Goal: Task Accomplishment & Management: Use online tool/utility

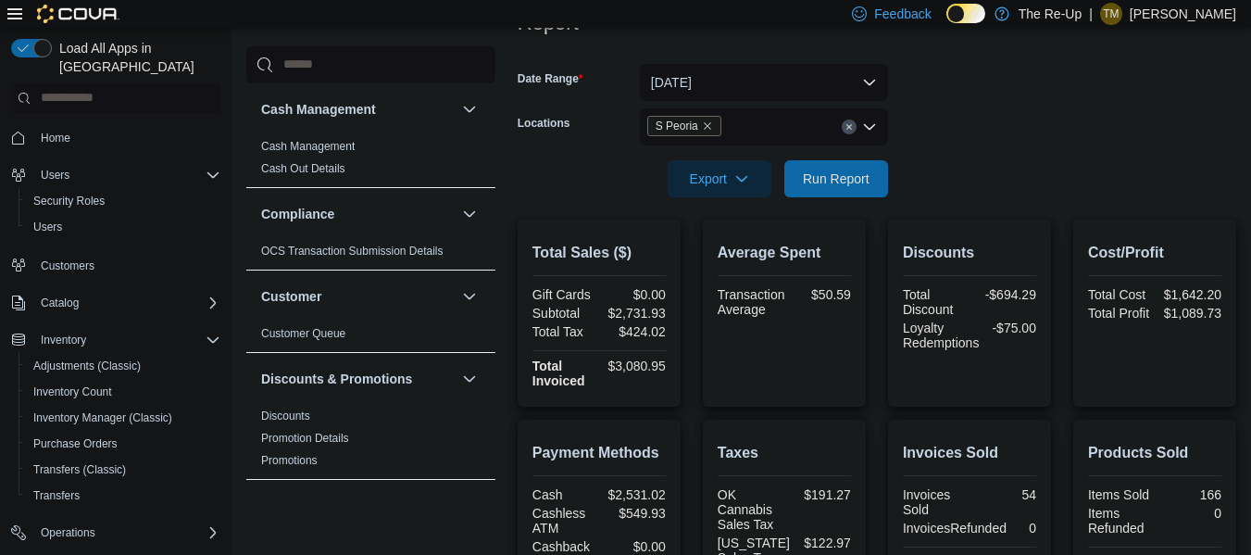
scroll to position [257, 0]
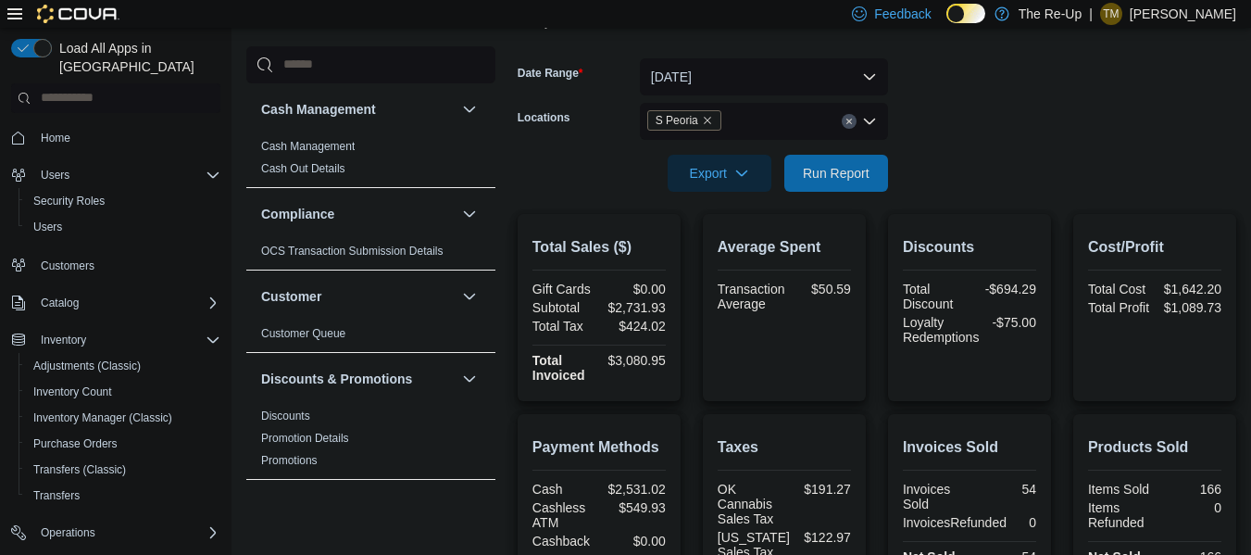
click at [729, 121] on input "Locations" at bounding box center [730, 121] width 2 height 22
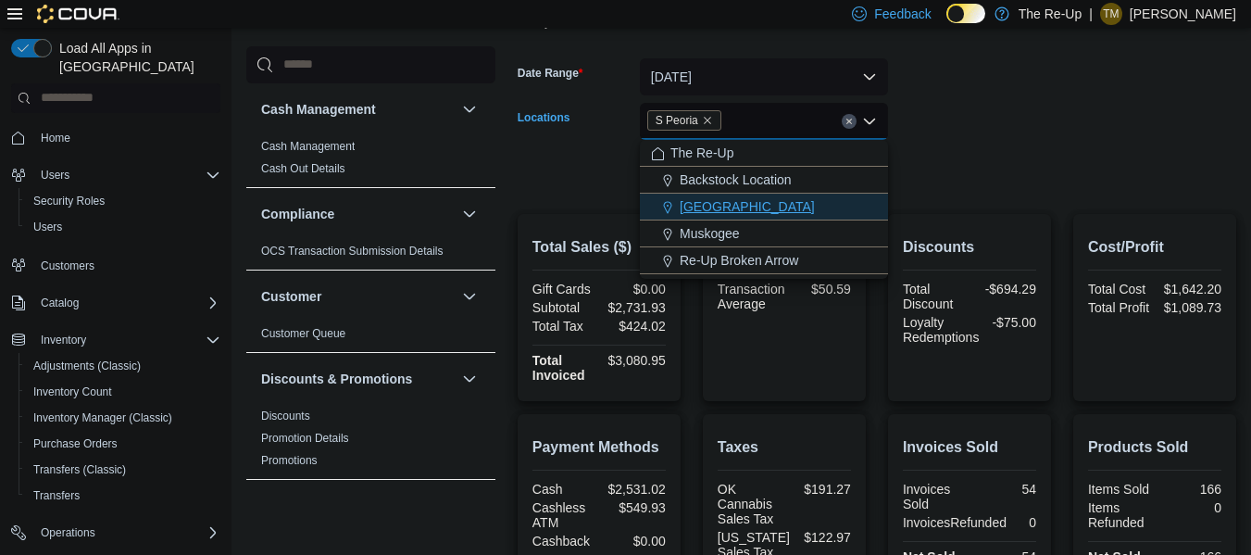
click at [757, 200] on div "Bartlesville" at bounding box center [764, 206] width 226 height 19
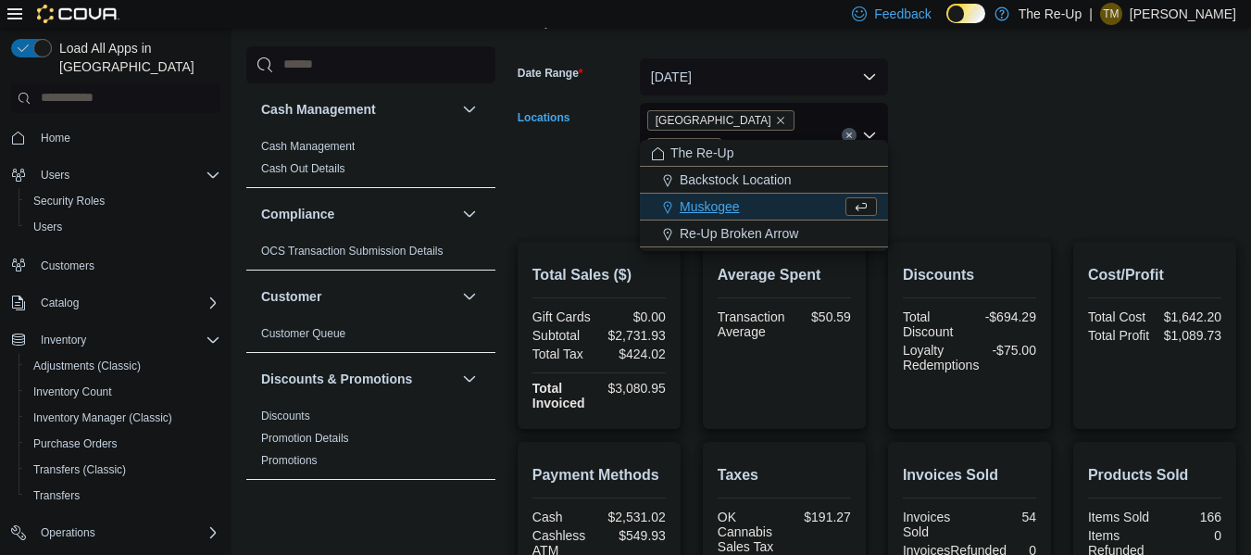
click at [967, 114] on form "Date Range Today Locations Bartlesville S Peoria Combo box. Selected. Bartlesvi…" at bounding box center [877, 127] width 719 height 183
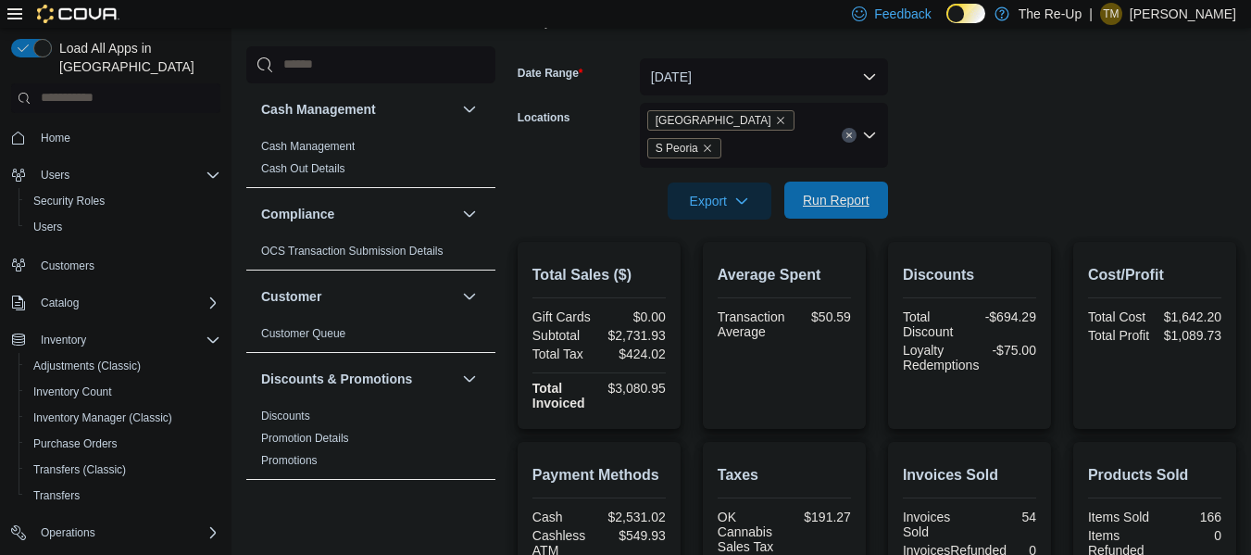
click at [823, 191] on span "Run Report" at bounding box center [836, 200] width 67 height 19
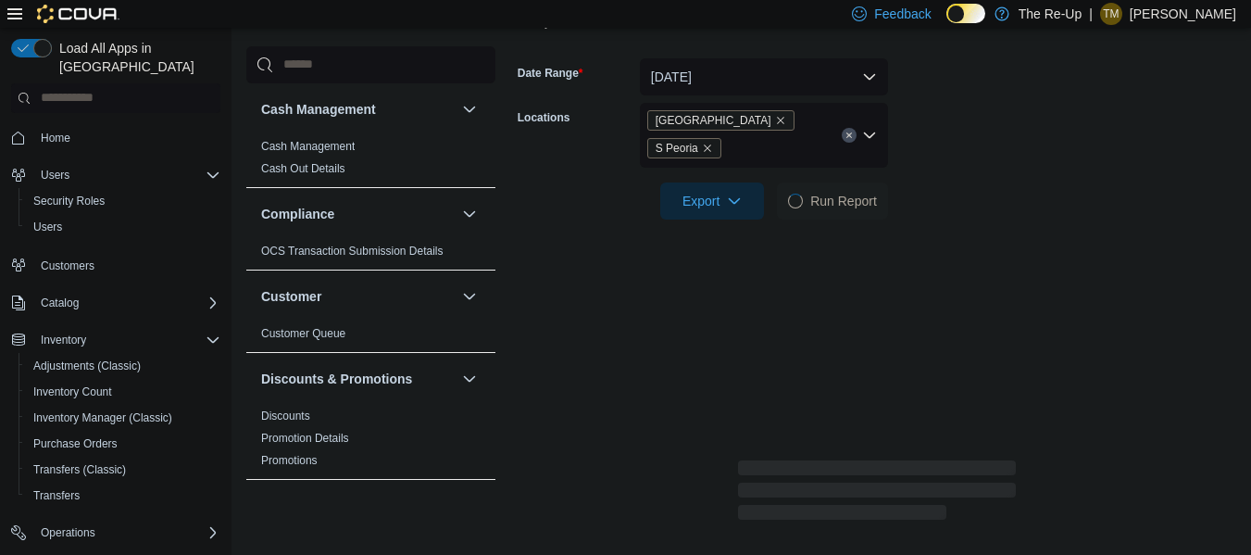
click at [713, 143] on icon "Remove S Peoria from selection in this group" at bounding box center [707, 148] width 11 height 11
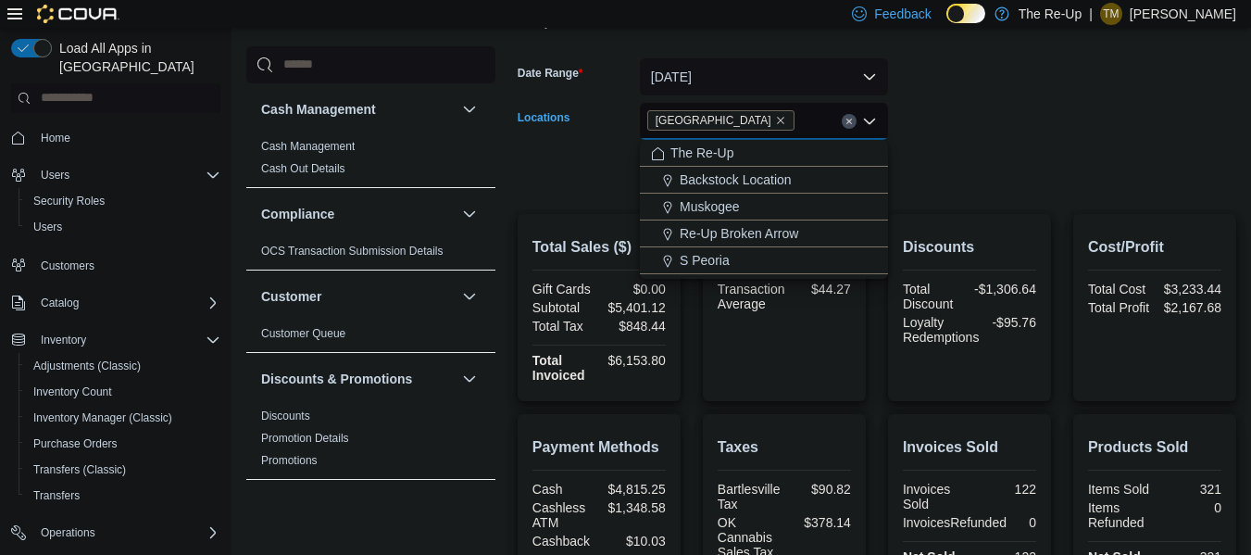
click at [1004, 153] on div at bounding box center [877, 147] width 719 height 15
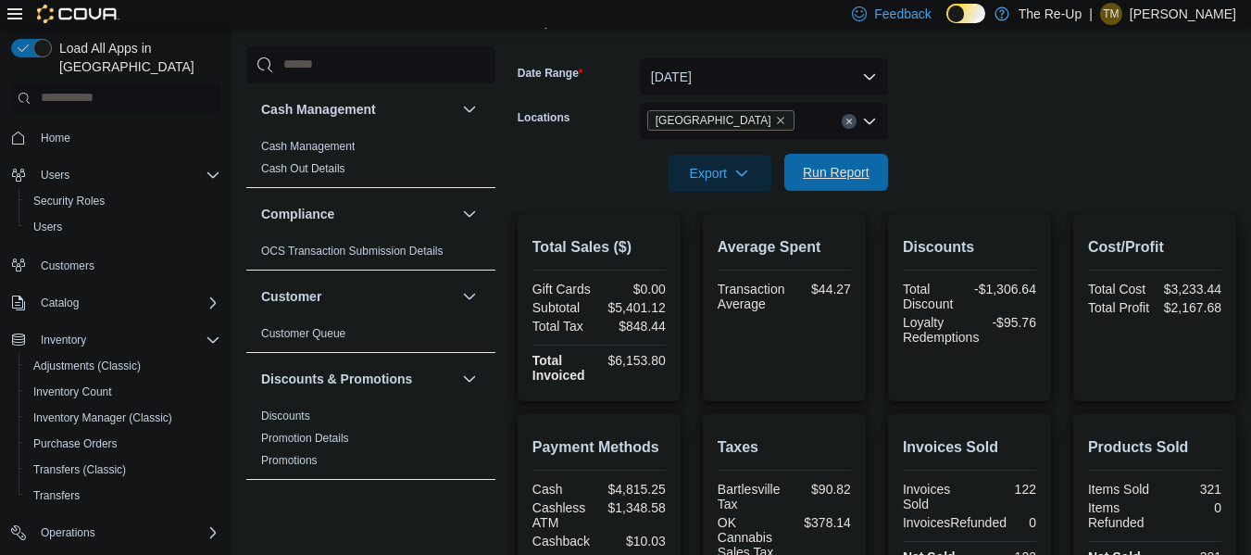
click at [845, 182] on span "Run Report" at bounding box center [836, 172] width 67 height 19
click at [777, 119] on icon "Remove Bartlesville from selection in this group" at bounding box center [780, 120] width 7 height 7
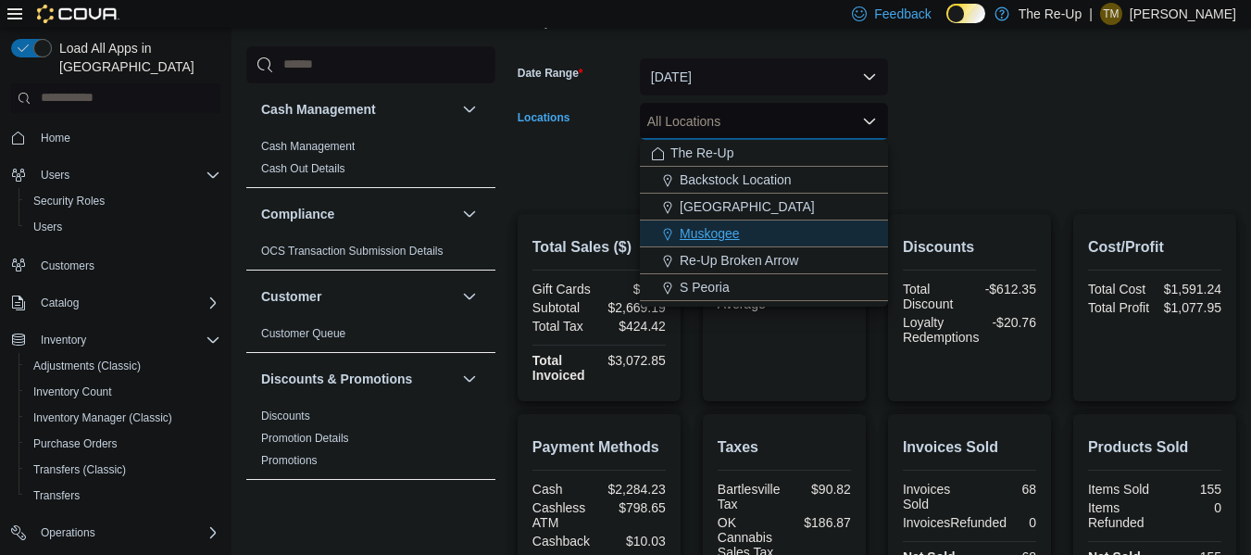
click at [750, 230] on div "Muskogee" at bounding box center [764, 233] width 226 height 19
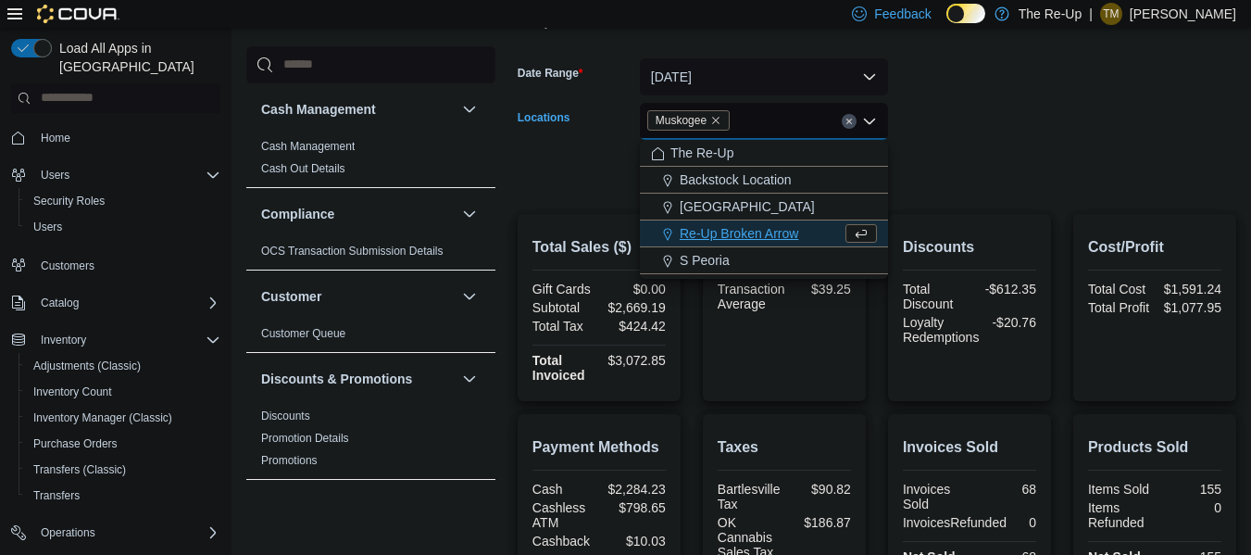
click at [983, 156] on form "Date Range Today Locations Muskogee Combo box. Selected. Muskogee. Press Backsp…" at bounding box center [877, 114] width 719 height 156
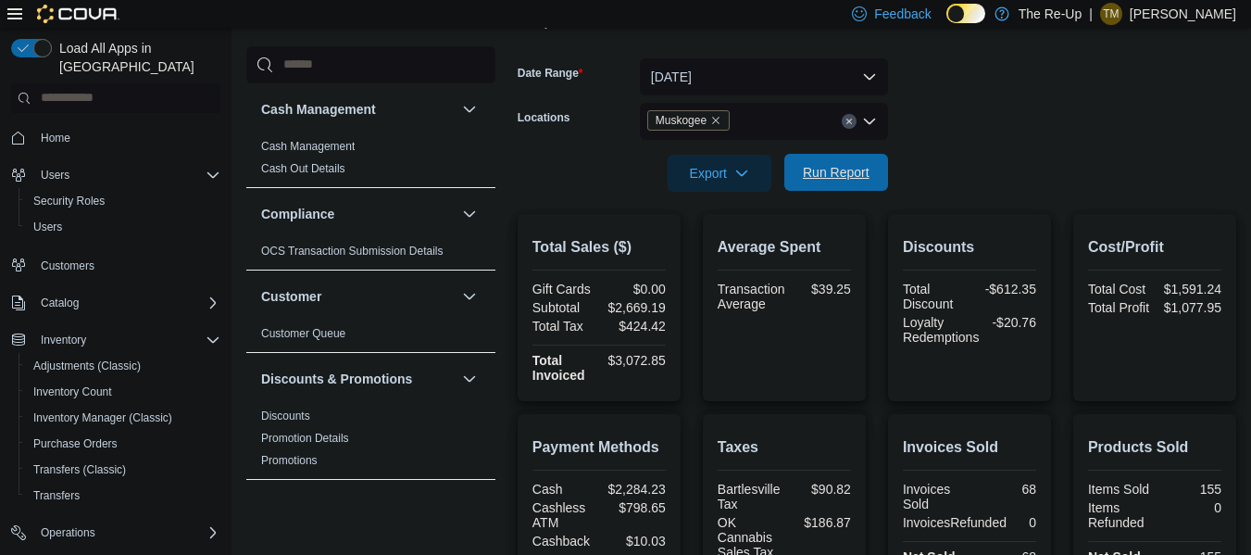
click at [852, 166] on span "Run Report" at bounding box center [836, 172] width 67 height 19
click at [717, 119] on icon "Remove Muskogee from selection in this group" at bounding box center [715, 120] width 11 height 11
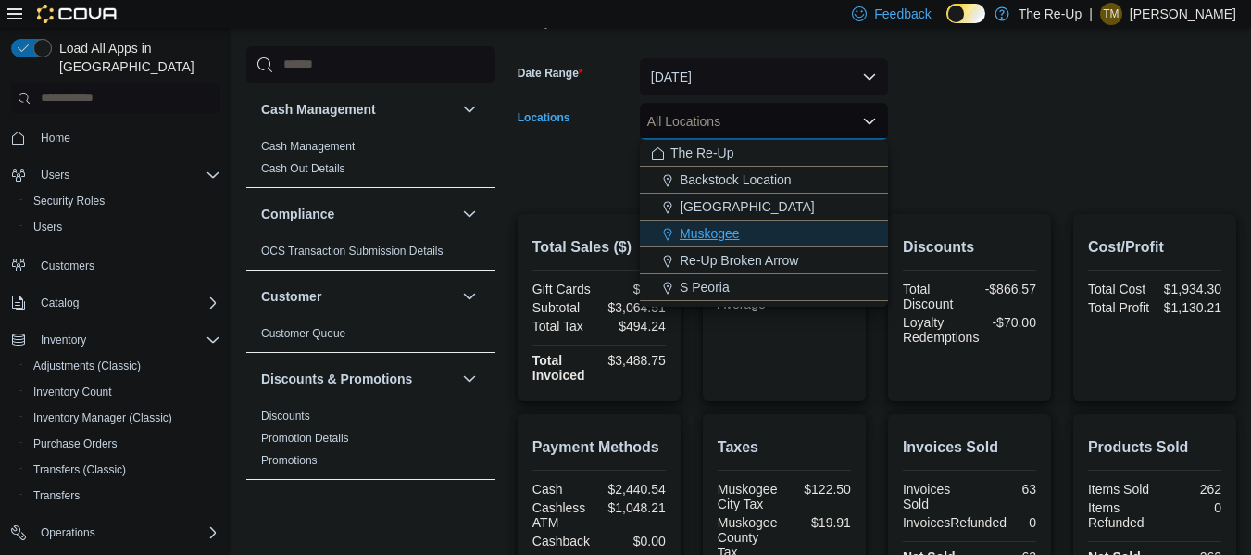
click at [764, 236] on div "Muskogee" at bounding box center [764, 233] width 226 height 19
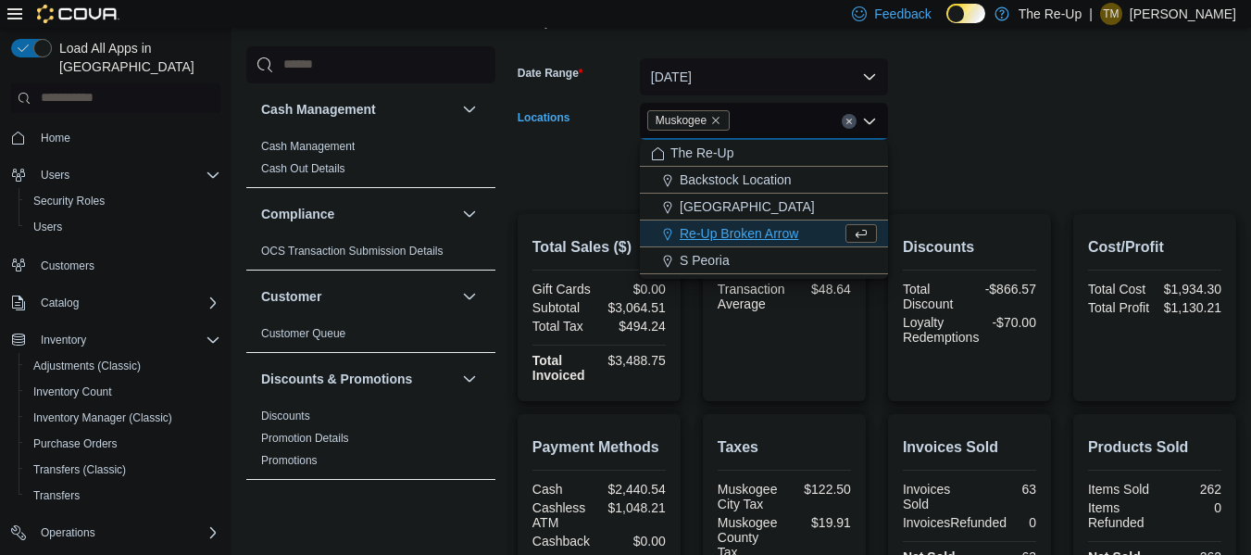
click at [965, 149] on div at bounding box center [877, 147] width 719 height 15
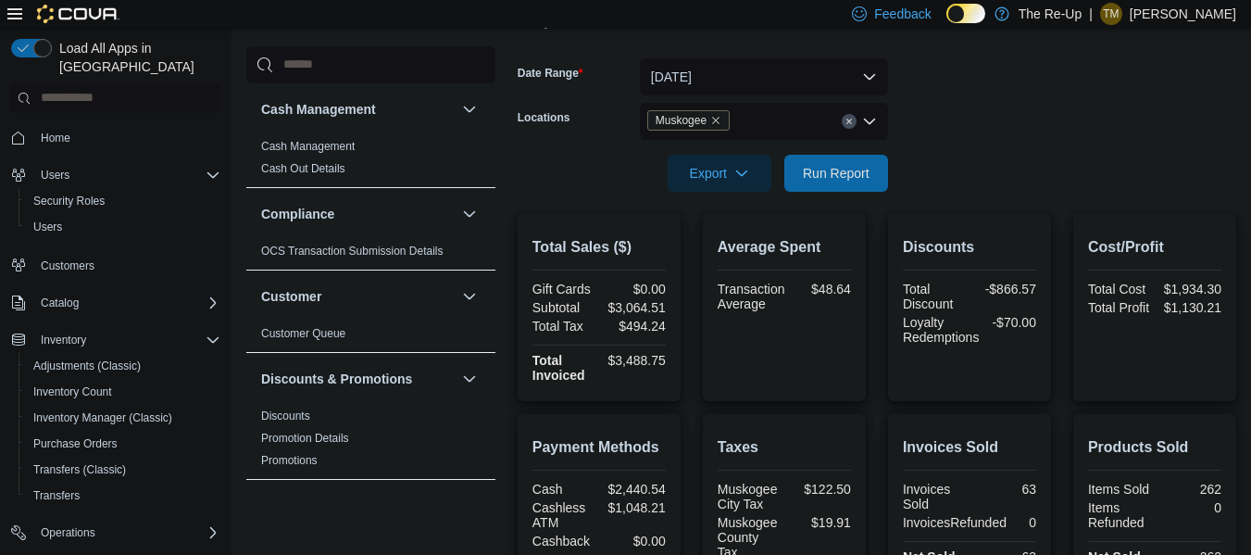
click at [713, 119] on icon "Remove Muskogee from selection in this group" at bounding box center [715, 120] width 11 height 11
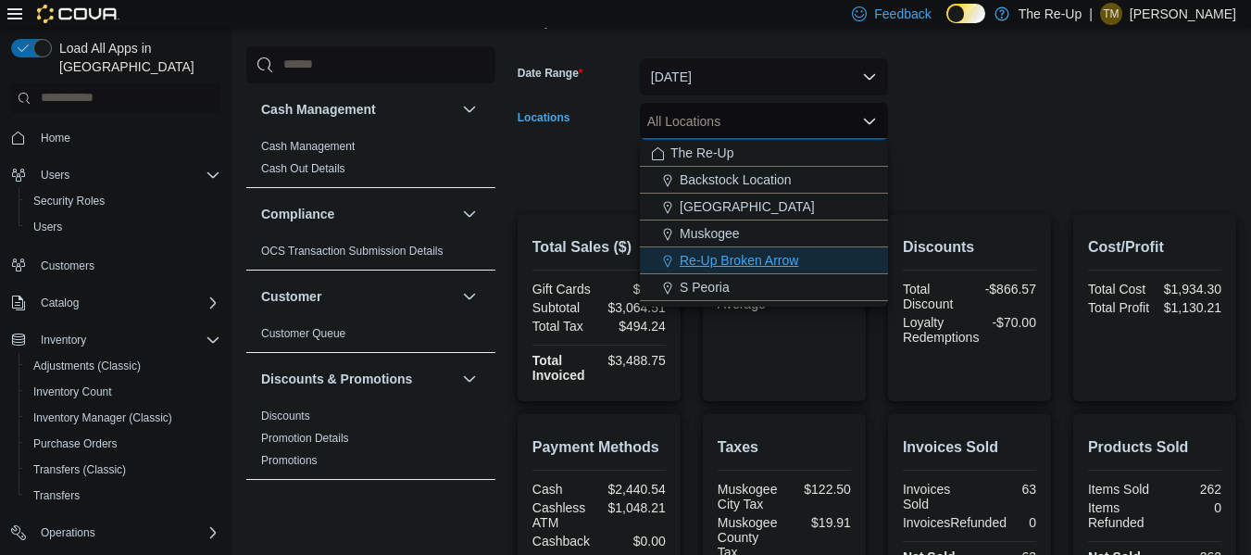
click at [741, 258] on span "Re-Up Broken Arrow" at bounding box center [739, 260] width 119 height 19
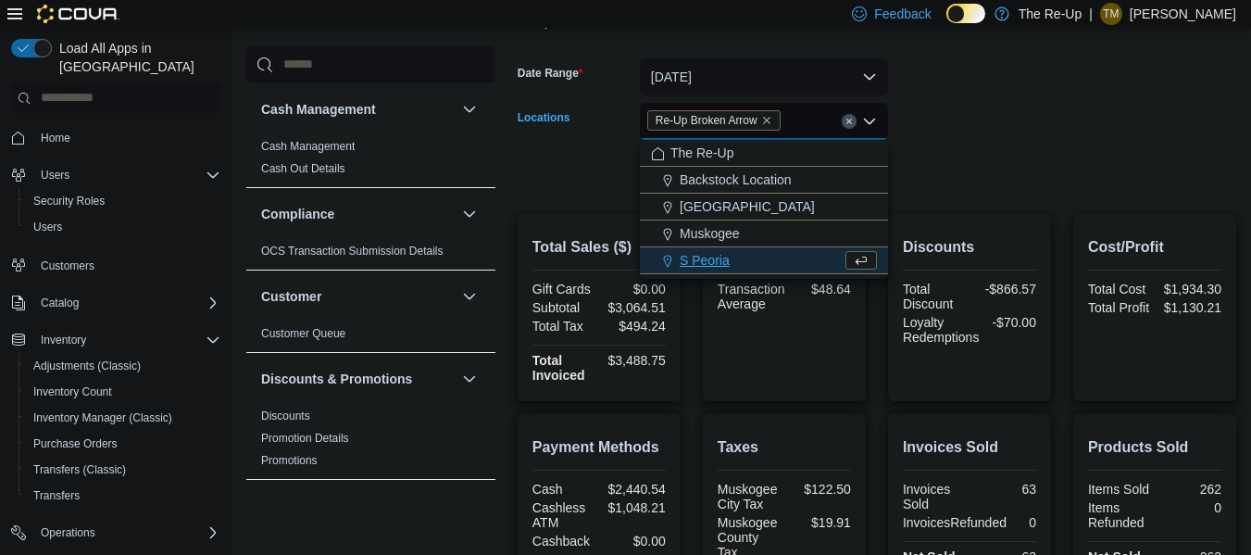
click at [1001, 123] on form "Date Range Today Locations Re-Up Broken Arrow Combo box. Selected. Re-Up Broken…" at bounding box center [877, 114] width 719 height 156
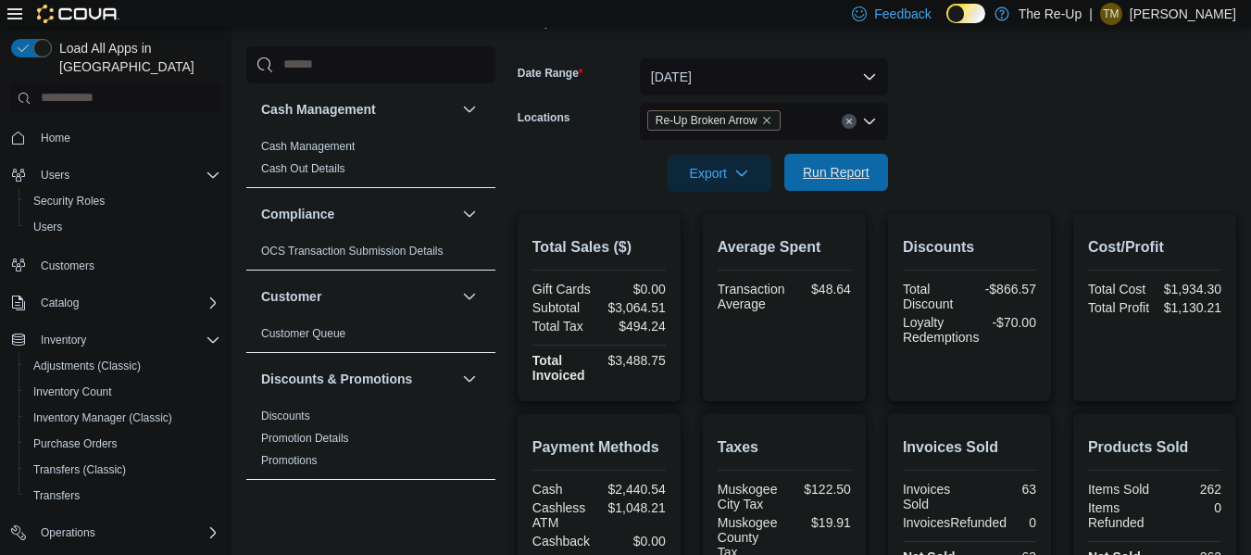
click at [847, 176] on span "Run Report" at bounding box center [836, 172] width 67 height 19
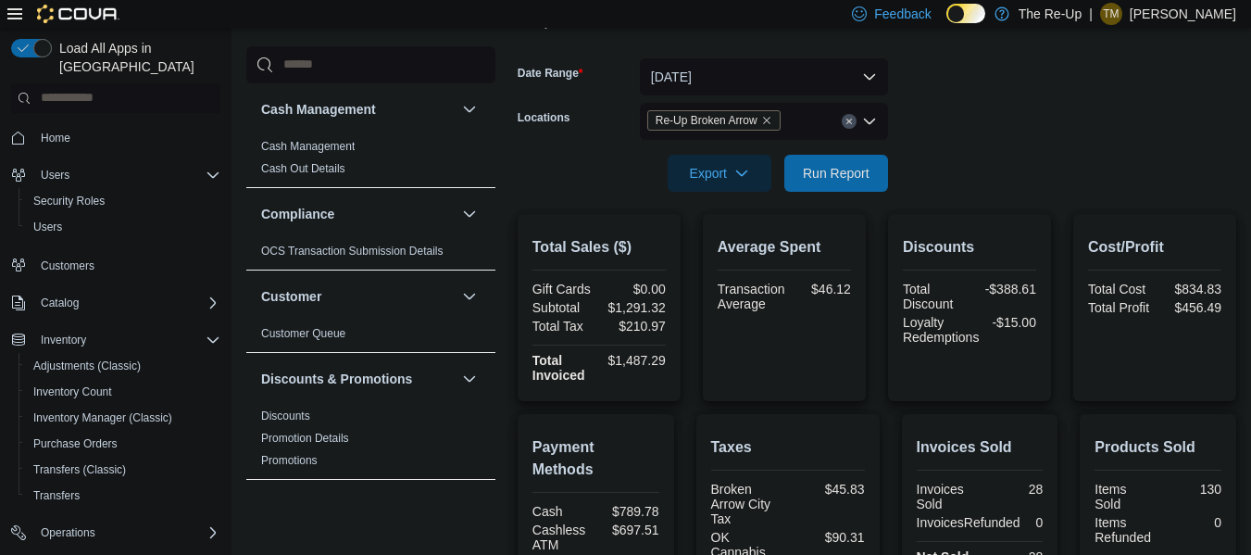
click at [768, 119] on icon "Remove Re-Up Broken Arrow from selection in this group" at bounding box center [766, 120] width 7 height 7
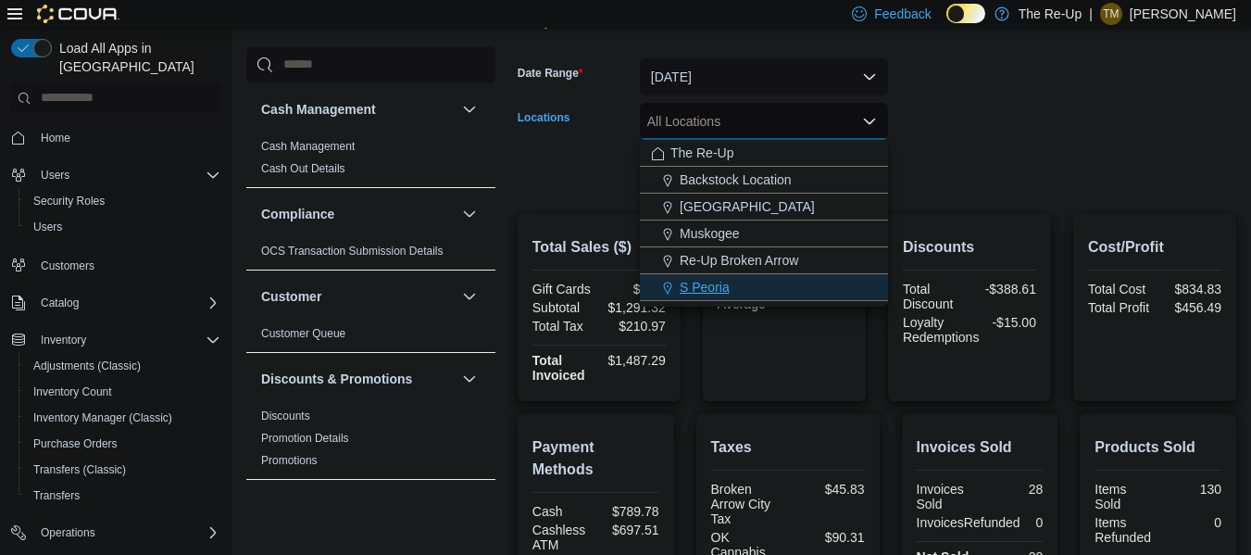
click at [697, 284] on span "S Peoria" at bounding box center [705, 287] width 50 height 19
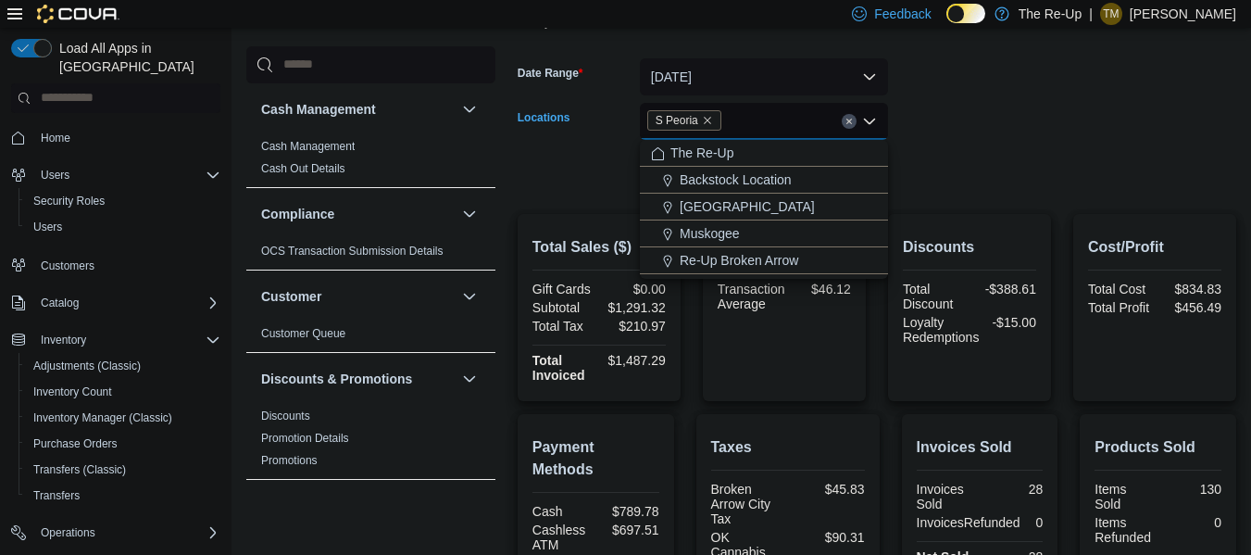
click at [983, 129] on form "Date Range Today Locations S Peoria Combo box. Selected. S Peoria. Press Backsp…" at bounding box center [877, 114] width 719 height 156
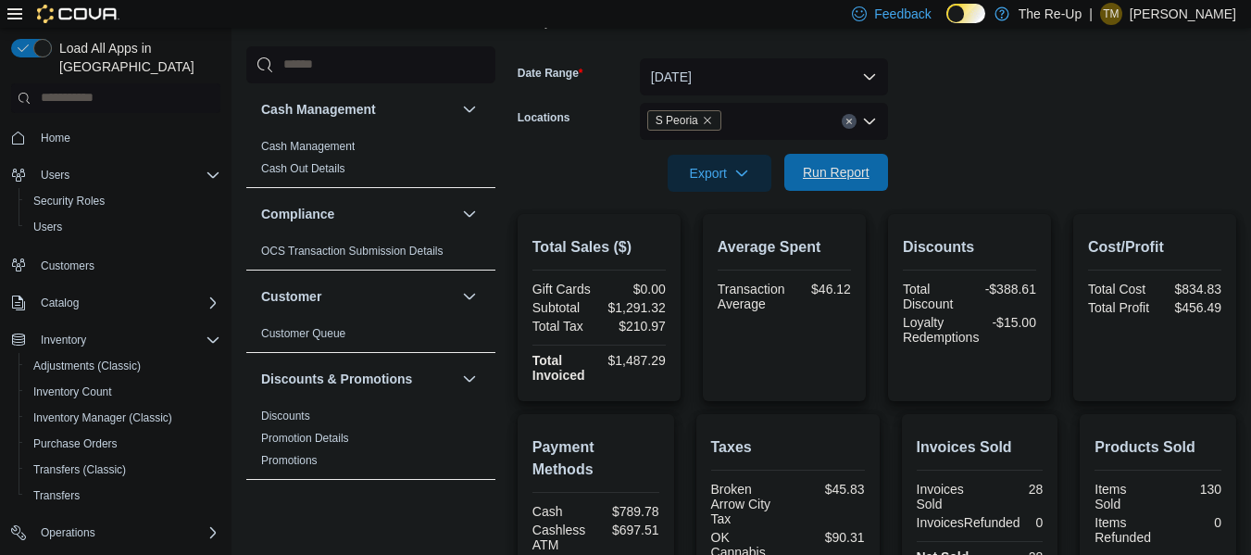
click at [848, 173] on span "Run Report" at bounding box center [836, 172] width 67 height 19
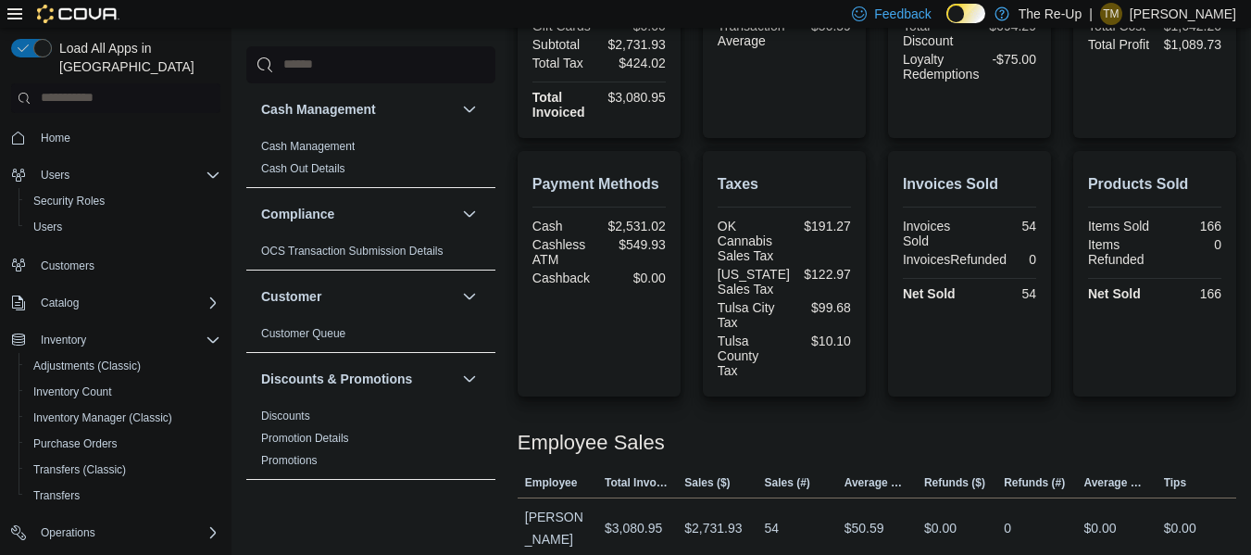
scroll to position [538, 0]
